Goal: Task Accomplishment & Management: Manage account settings

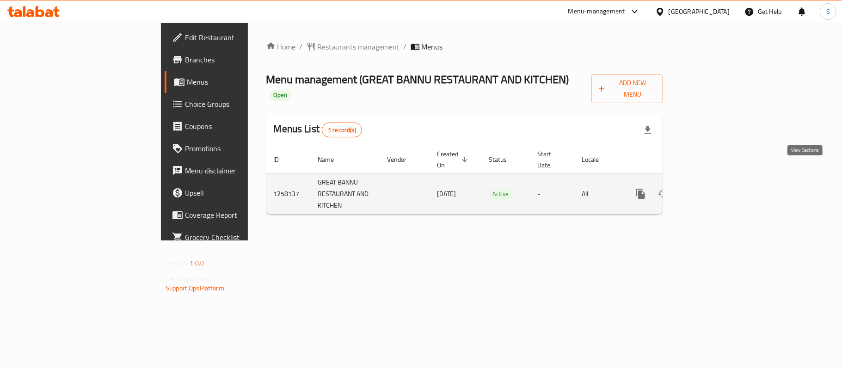
click at [713, 188] on icon "enhanced table" at bounding box center [707, 193] width 11 height 11
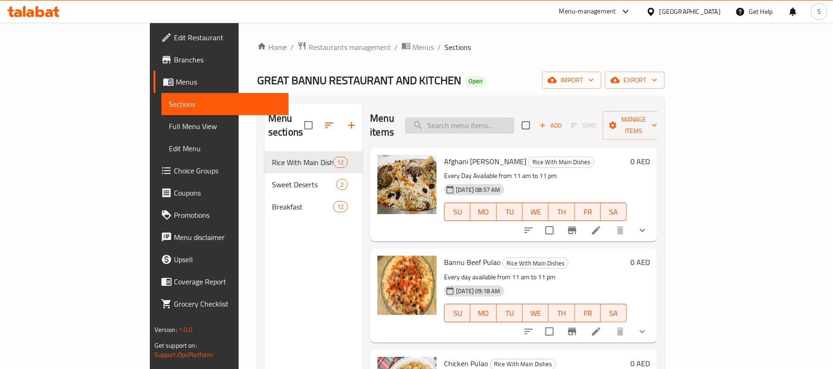
click at [506, 122] on input "search" at bounding box center [459, 125] width 109 height 16
paste input "Brain Khari"
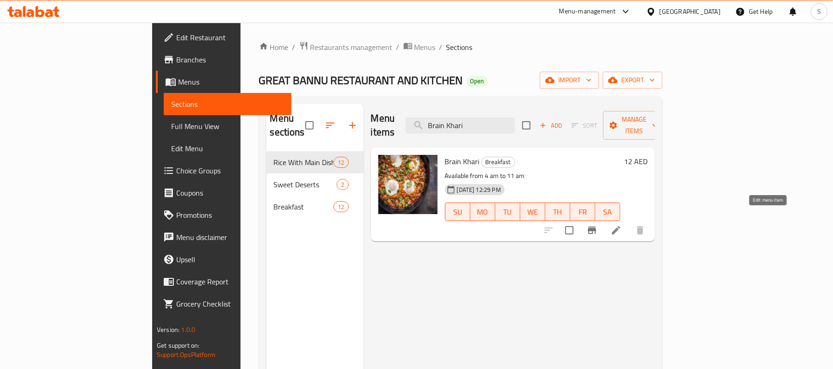
type input "Brain Khari"
click at [620, 226] on icon at bounding box center [616, 230] width 8 height 8
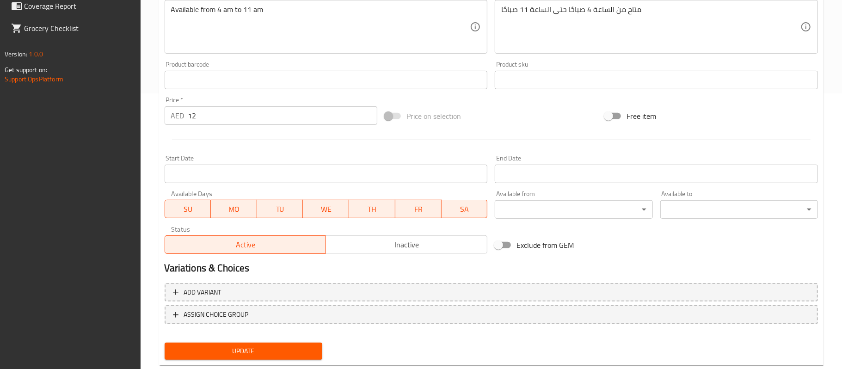
scroll to position [297, 0]
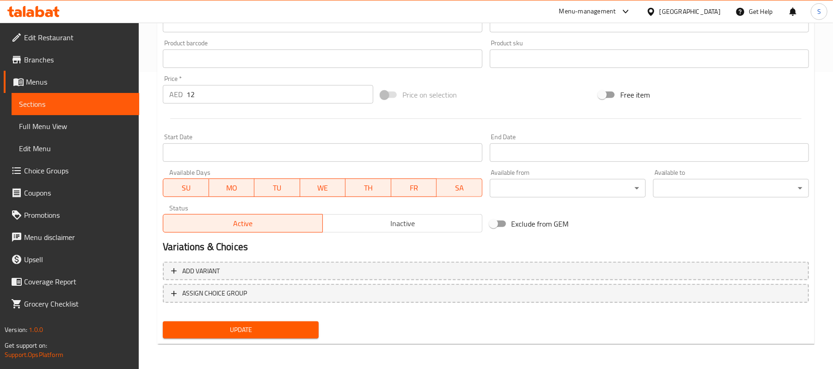
click at [511, 249] on h2 "Variations & Choices" at bounding box center [486, 247] width 646 height 14
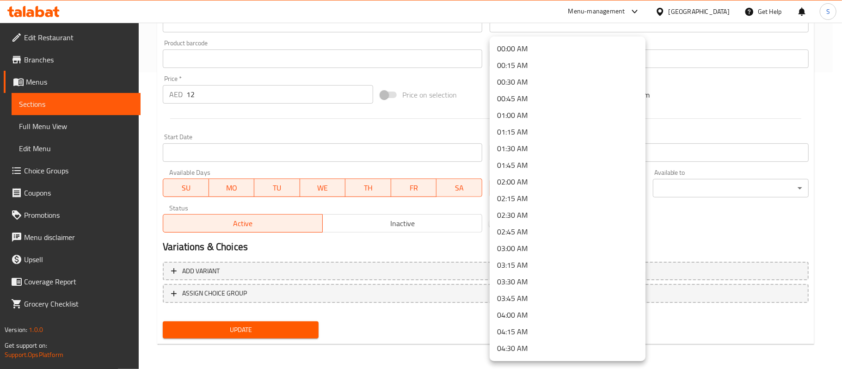
click at [520, 314] on li "04:00 AM" at bounding box center [568, 315] width 156 height 17
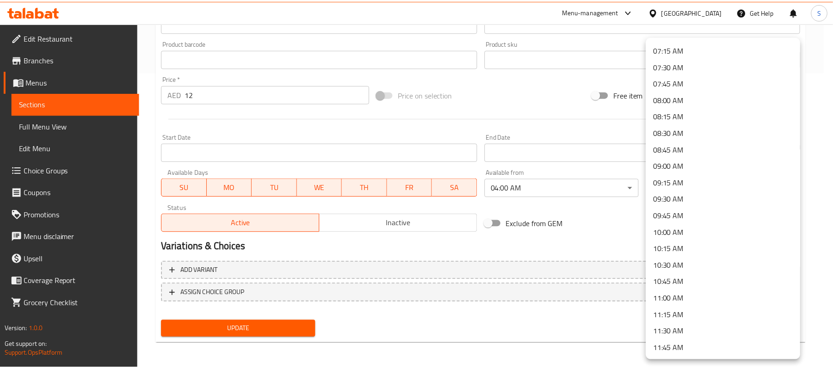
scroll to position [493, 0]
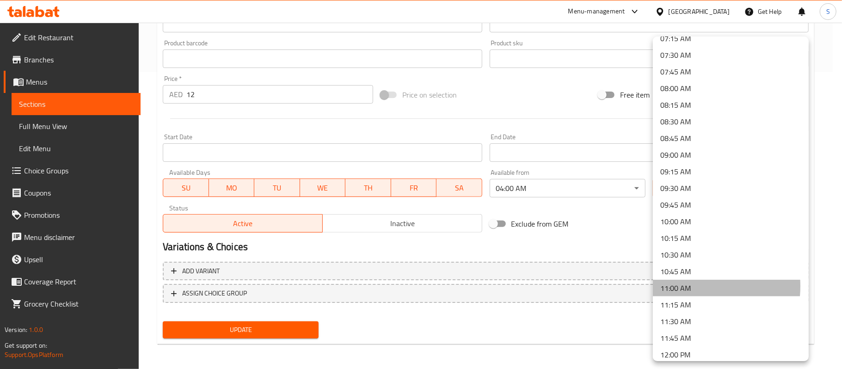
click at [677, 286] on li "11:00 AM" at bounding box center [731, 288] width 156 height 17
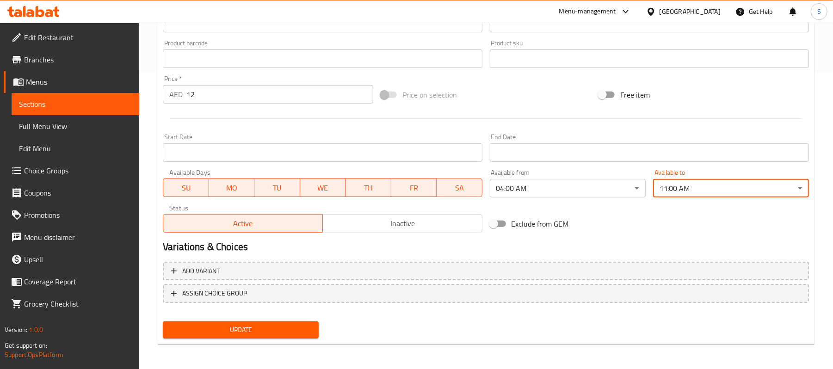
click at [216, 328] on span "Update" at bounding box center [240, 330] width 141 height 12
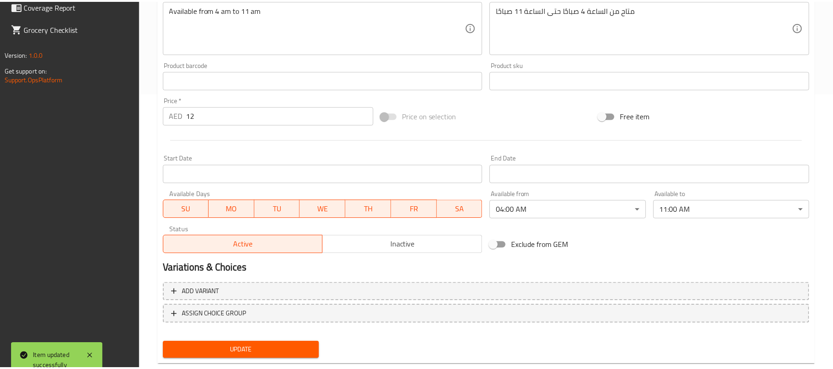
scroll to position [297, 0]
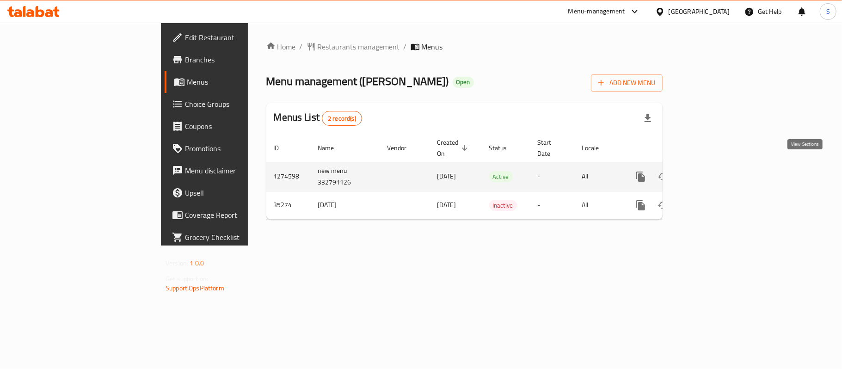
click at [713, 171] on icon "enhanced table" at bounding box center [707, 176] width 11 height 11
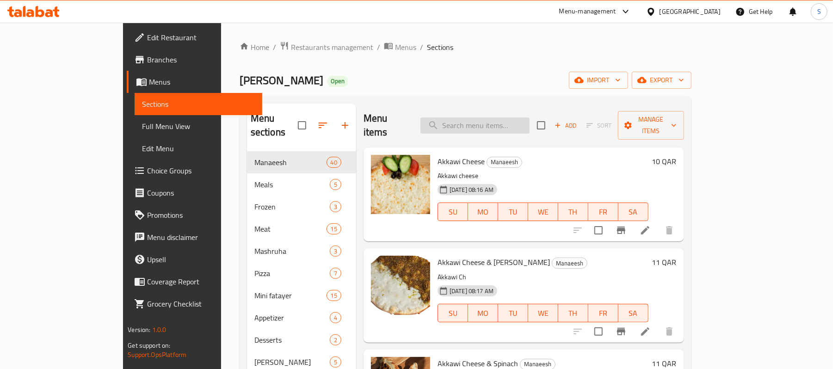
click at [530, 127] on input "search" at bounding box center [474, 125] width 109 height 16
paste input "Nabulsi Cheese ( Black Olive Past, Tomato Slice And Zataar) (new)"
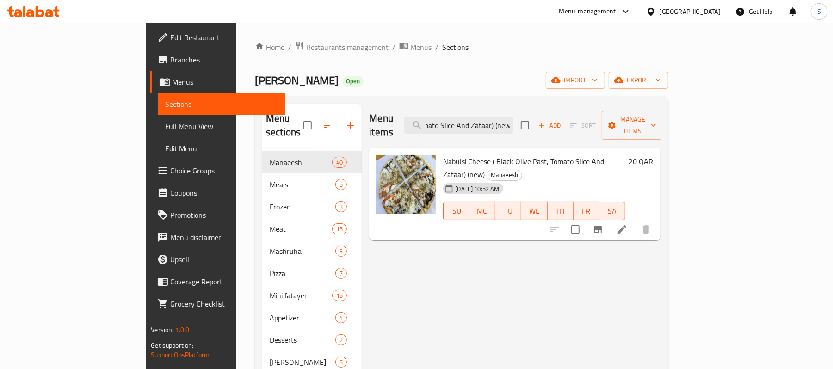
type input "Nabulsi Cheese ( Black Olive Past, Tomato Slice And Zataar) (new)"
click at [628, 224] on icon at bounding box center [622, 229] width 11 height 11
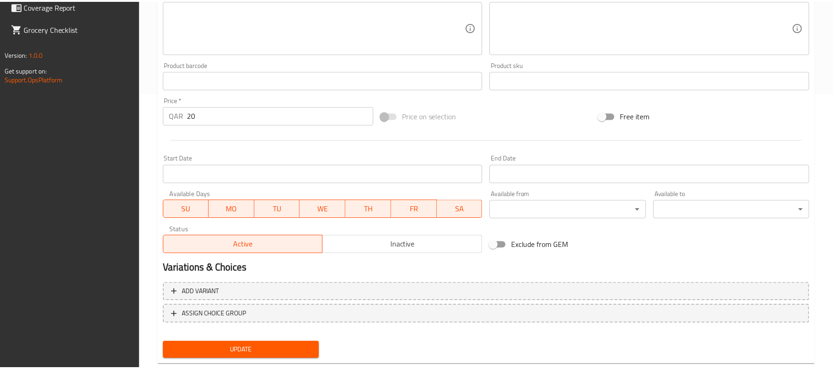
scroll to position [297, 0]
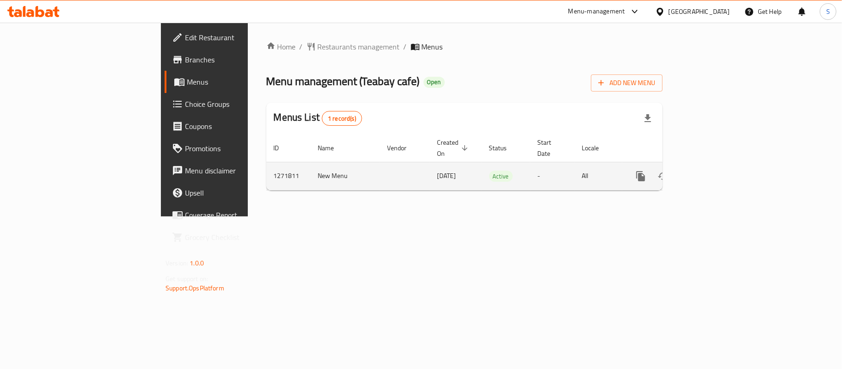
click at [713, 171] on icon "enhanced table" at bounding box center [707, 176] width 11 height 11
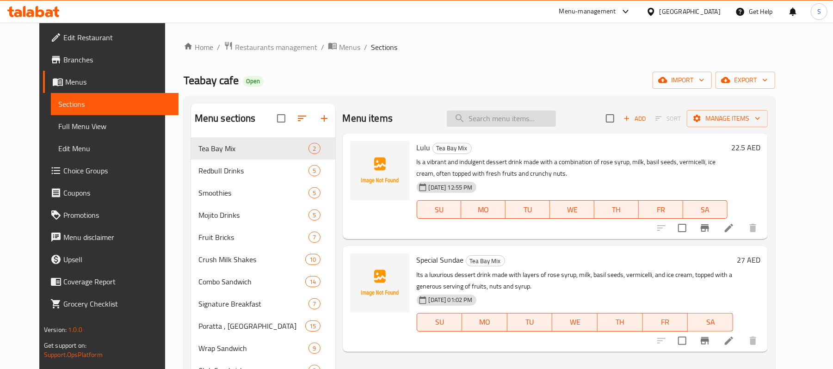
click at [537, 111] on input "search" at bounding box center [501, 119] width 109 height 16
paste input "Egg Club"
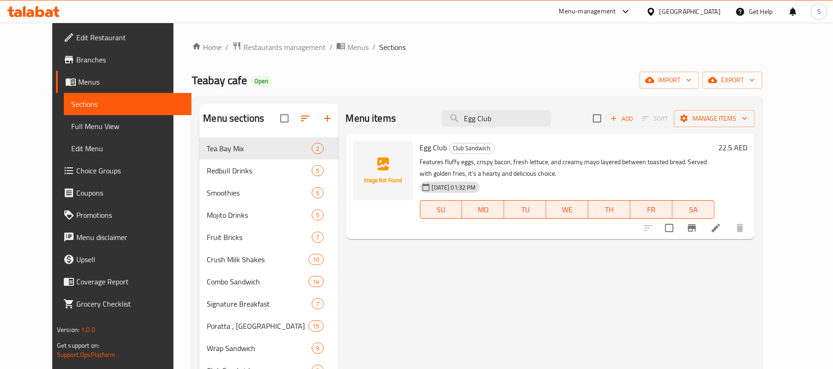
type input "Egg Club"
click at [729, 234] on li at bounding box center [716, 228] width 26 height 17
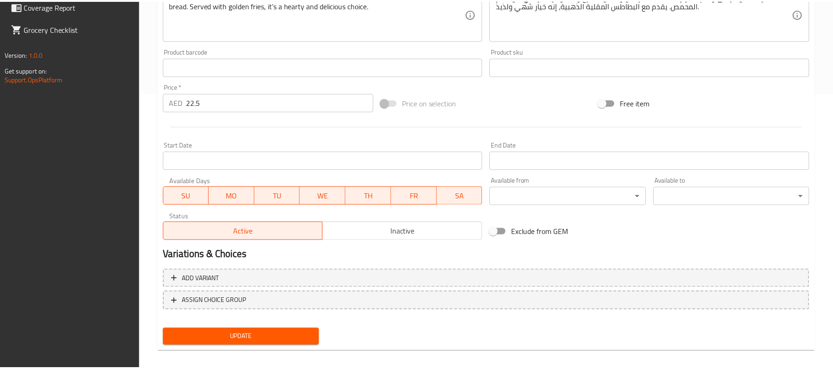
scroll to position [284, 0]
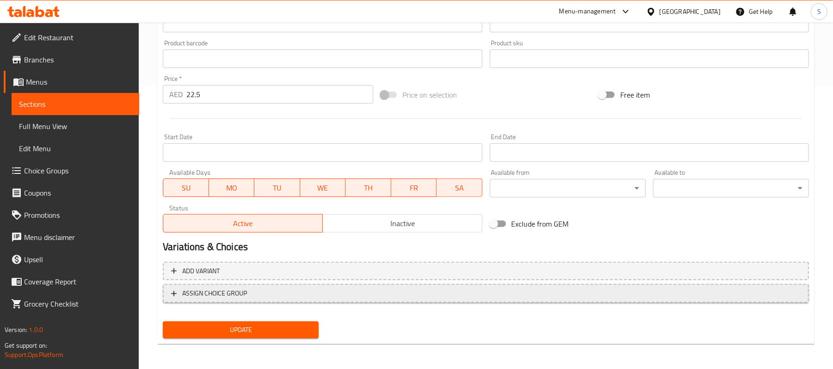
drag, startPoint x: 395, startPoint y: 329, endPoint x: 395, endPoint y: 295, distance: 34.7
click at [395, 329] on div "Update" at bounding box center [486, 330] width 654 height 25
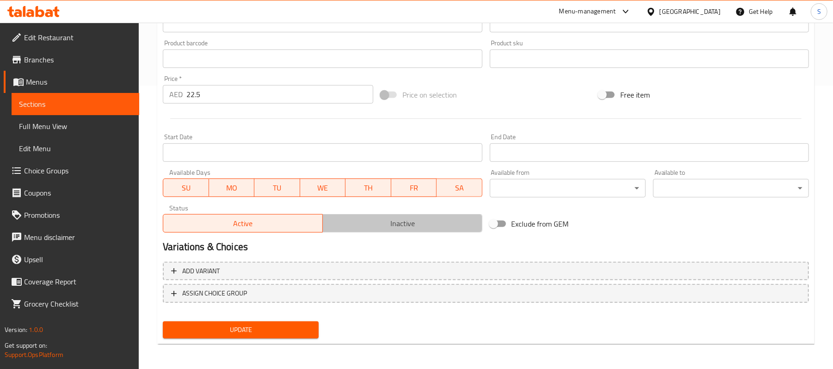
click at [397, 222] on span "Inactive" at bounding box center [403, 223] width 152 height 13
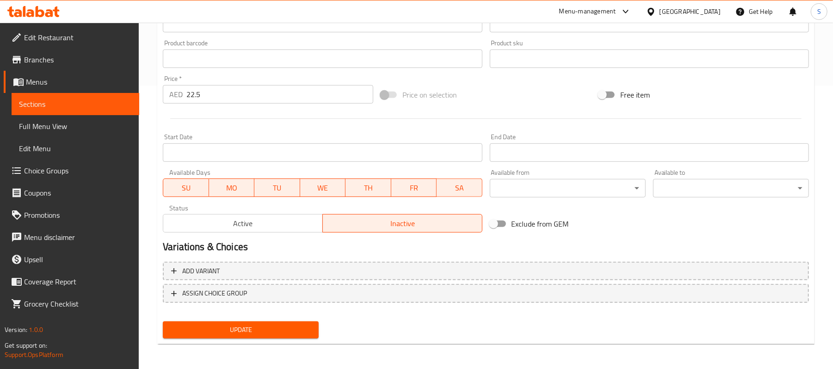
click at [229, 328] on span "Update" at bounding box center [240, 330] width 141 height 12
drag, startPoint x: 41, startPoint y: 126, endPoint x: 26, endPoint y: 6, distance: 121.2
click at [41, 126] on span "Full Menu View" at bounding box center [75, 126] width 113 height 11
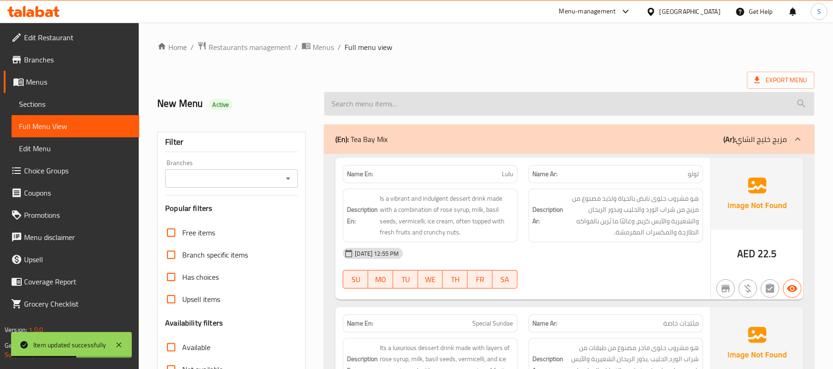
click at [464, 94] on input "search" at bounding box center [569, 104] width 490 height 24
paste input "Egg Club"
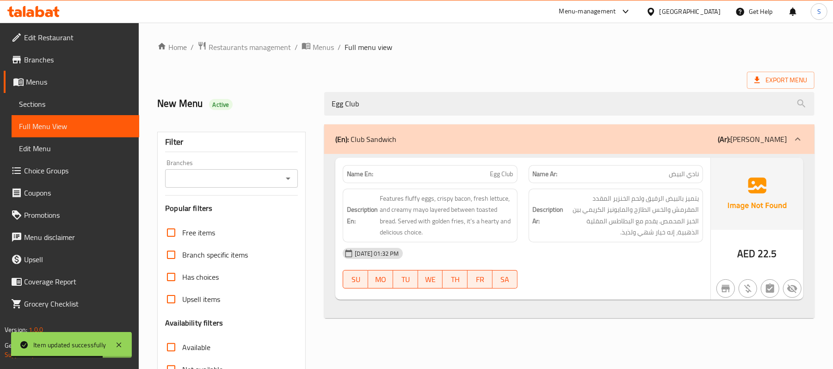
type input "Egg Club"
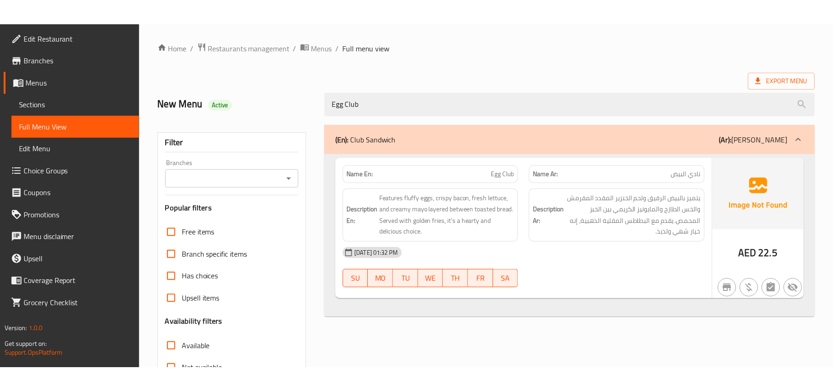
scroll to position [124, 0]
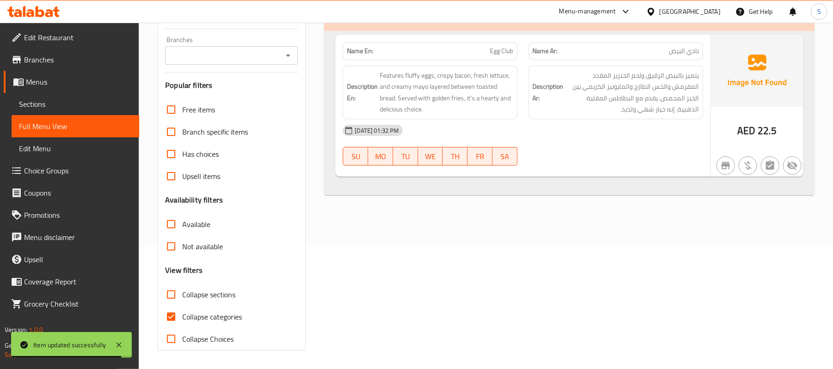
click at [507, 286] on div "(En): Club Sandwich (Ar): كلوب ساندويتش Name En: Egg Club Name Ar: نادي البيض D…" at bounding box center [569, 176] width 501 height 360
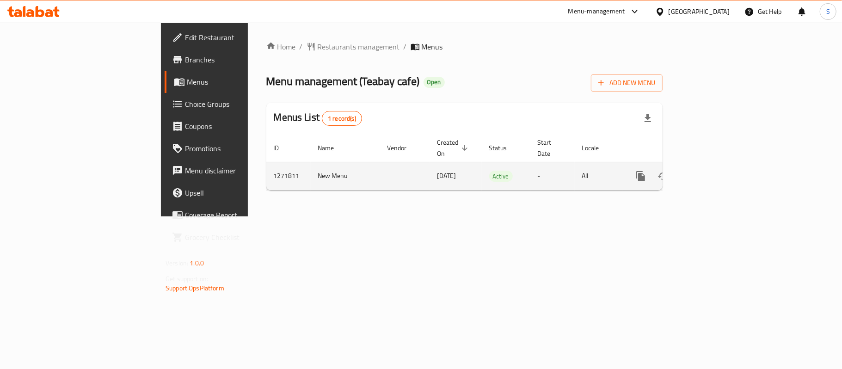
click at [719, 167] on link "enhanced table" at bounding box center [708, 176] width 22 height 22
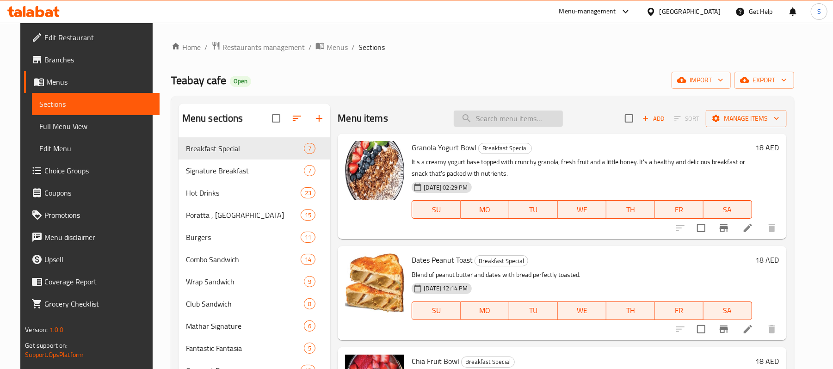
click at [492, 119] on input "search" at bounding box center [508, 119] width 109 height 16
paste input "Egg Club"
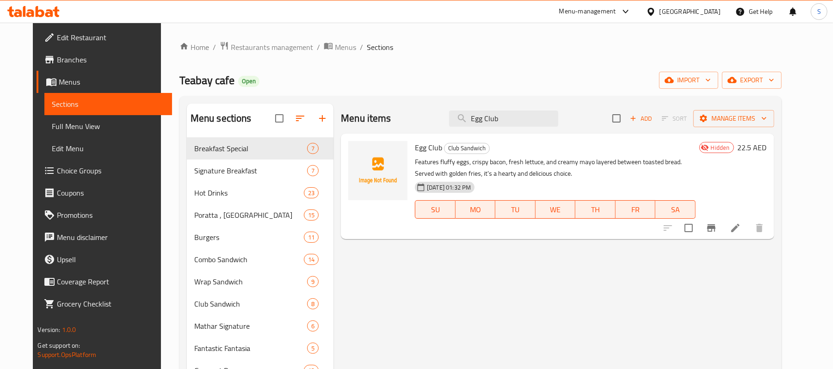
type input "Egg Club"
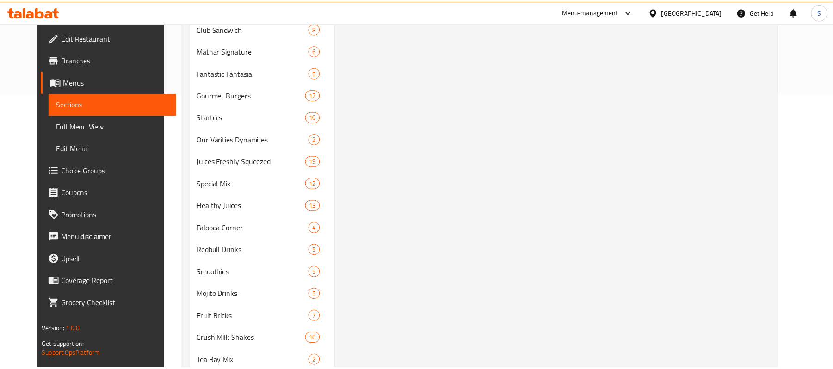
scroll to position [331, 0]
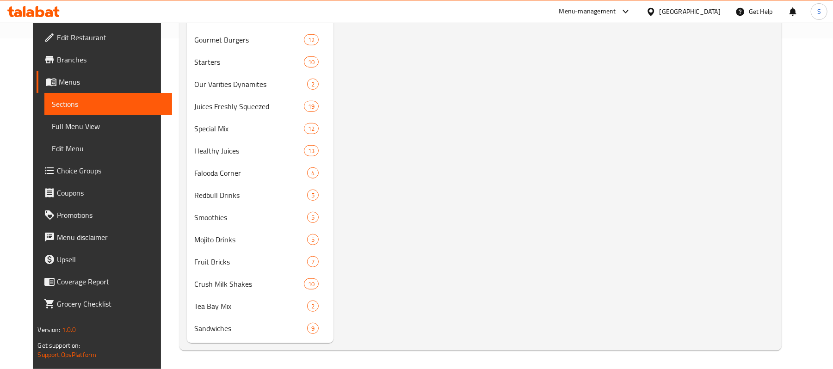
drag, startPoint x: 437, startPoint y: 155, endPoint x: 465, endPoint y: 184, distance: 40.6
click at [437, 155] on div "Menu items Egg Club Add Sort Manage items Egg Club Club Sandwich Features fluff…" at bounding box center [554, 58] width 440 height 570
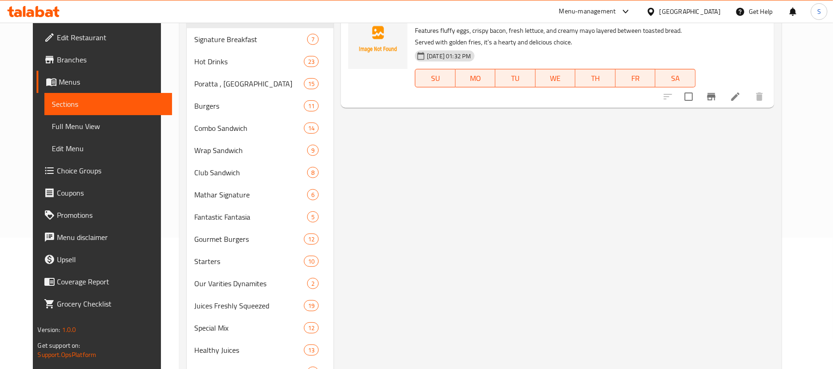
scroll to position [23, 0]
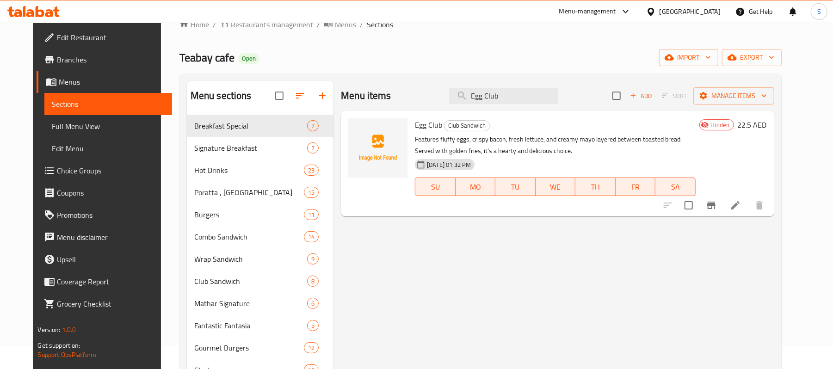
click at [748, 212] on li at bounding box center [736, 205] width 26 height 17
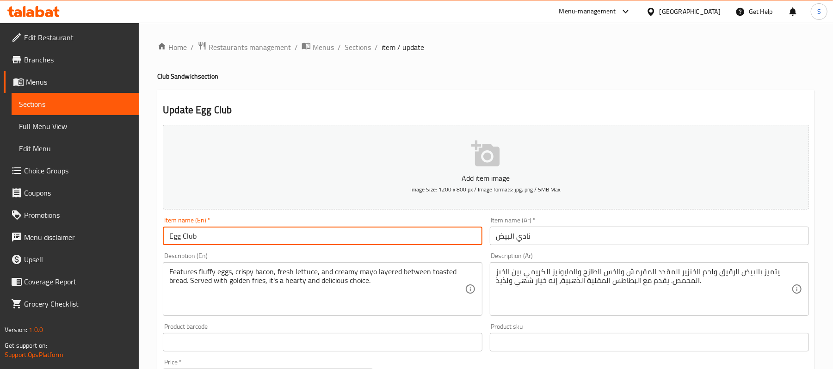
drag, startPoint x: 211, startPoint y: 237, endPoint x: 156, endPoint y: 232, distance: 55.3
click at [162, 232] on div "Item name (En)   * Egg Club Item name (En) *" at bounding box center [322, 231] width 327 height 36
click at [61, 113] on link "Sections" at bounding box center [76, 104] width 128 height 22
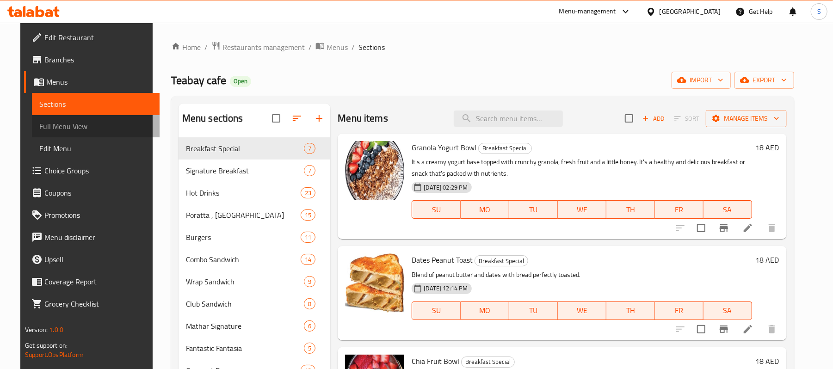
click at [56, 129] on span "Full Menu View" at bounding box center [95, 126] width 113 height 11
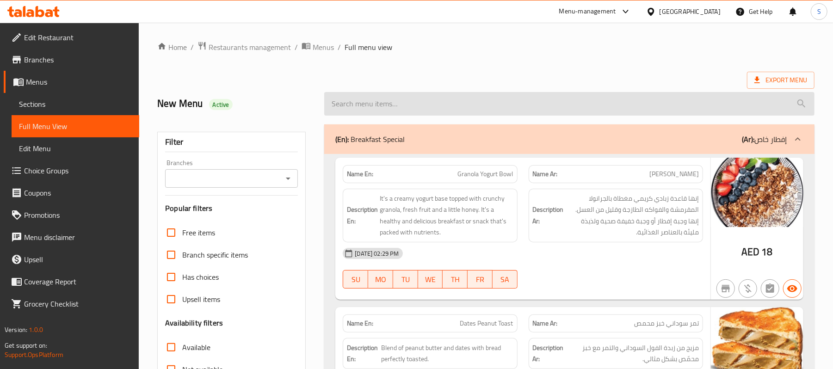
click at [398, 112] on input "search" at bounding box center [569, 104] width 490 height 24
paste input "Egg Club"
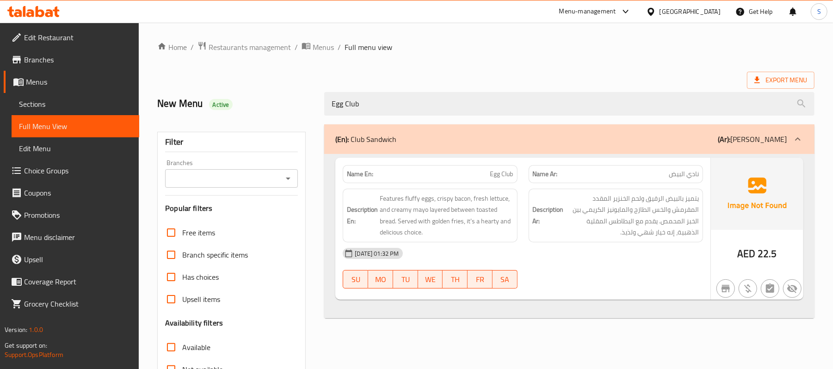
type input "Egg Club"
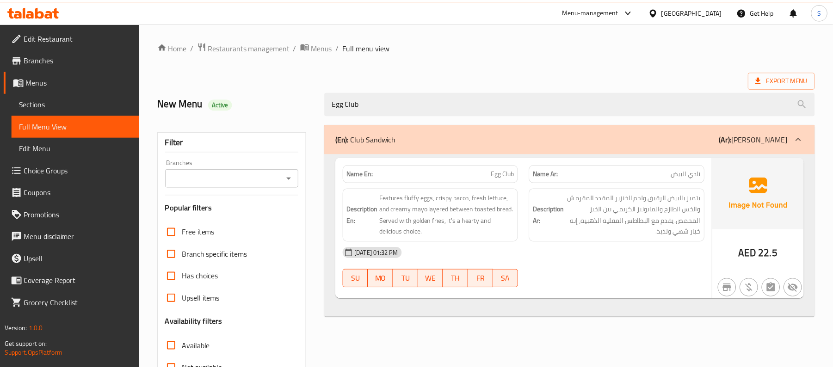
scroll to position [124, 0]
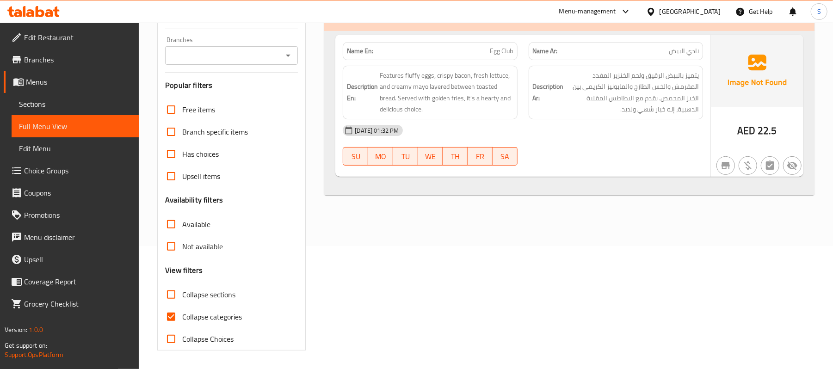
click at [540, 288] on div "(En): Club Sandwich (Ar): كلوب ساندويتش Name En: Egg Club Name Ar: نادي البيض D…" at bounding box center [569, 176] width 501 height 360
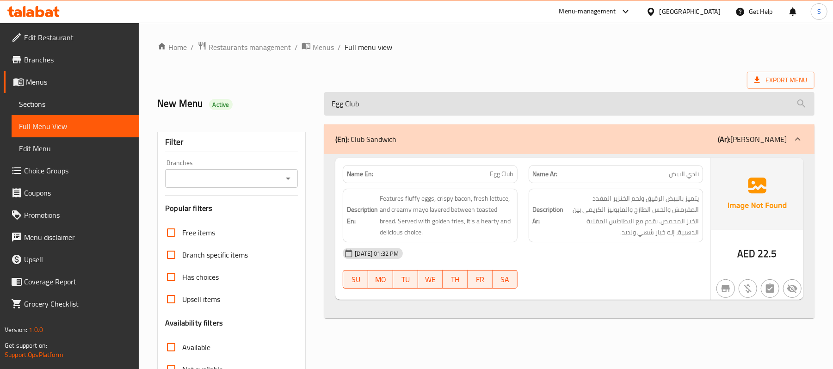
click at [415, 104] on input "Egg Club" at bounding box center [569, 104] width 490 height 24
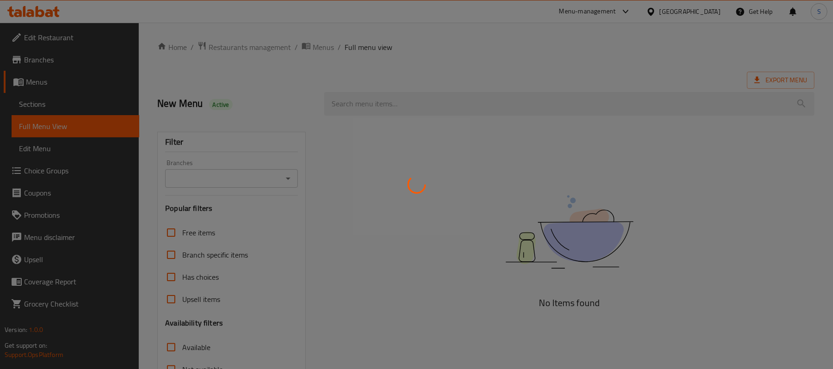
click at [467, 102] on div at bounding box center [416, 184] width 833 height 369
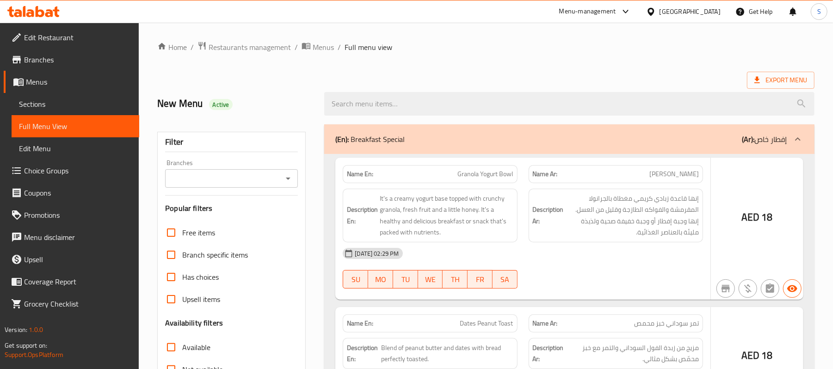
click at [428, 97] on div at bounding box center [416, 184] width 833 height 369
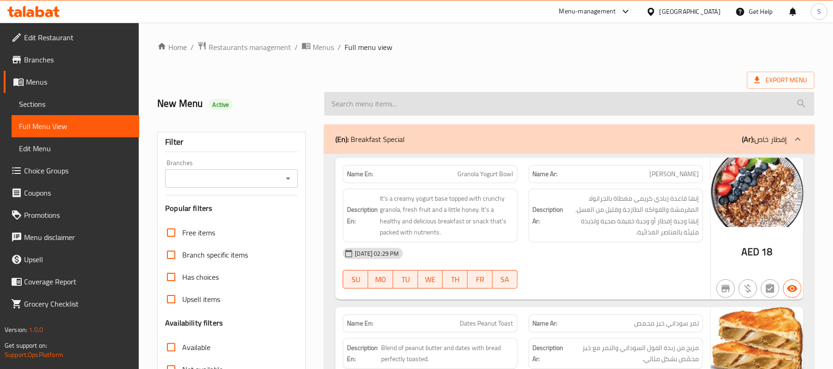
click at [415, 107] on input "search" at bounding box center [569, 104] width 490 height 24
paste input "Egg Club"
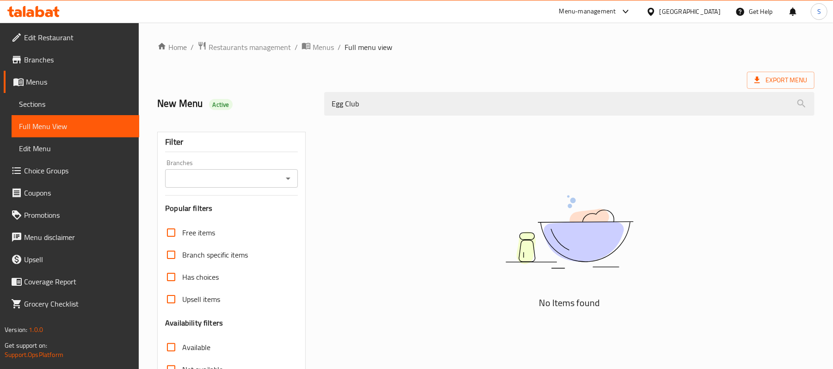
type input "Egg Club"
click at [456, 197] on img at bounding box center [569, 232] width 231 height 123
